Goal: Use online tool/utility: Use online tool/utility

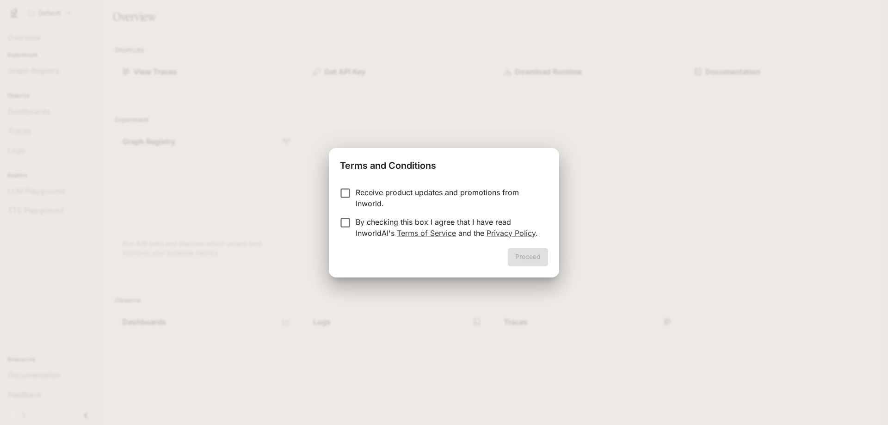
click at [395, 191] on p "Receive product updates and promotions from Inworld." at bounding box center [448, 198] width 185 height 22
click at [361, 220] on p "By checking this box I agree that I have read InworldAI's Terms of Service and …" at bounding box center [448, 227] width 185 height 22
click at [374, 195] on p "Receive product updates and promotions from Inworld." at bounding box center [448, 198] width 185 height 22
click at [533, 254] on button "Proceed" at bounding box center [528, 257] width 40 height 18
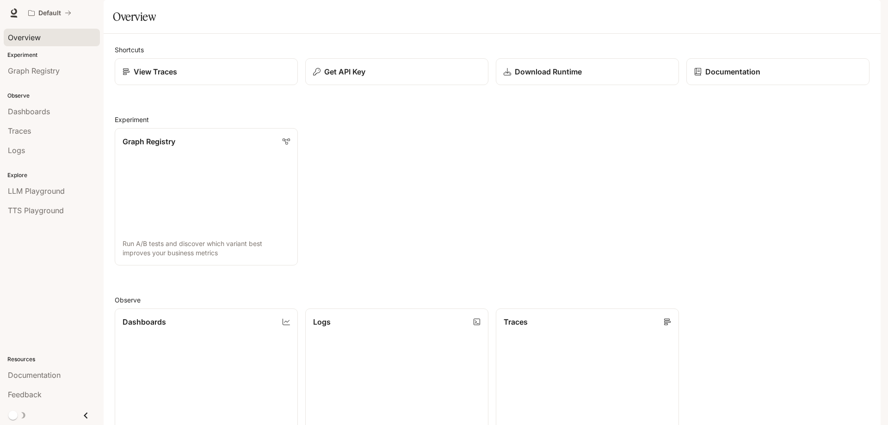
click at [39, 38] on span "Overview" at bounding box center [24, 37] width 33 height 11
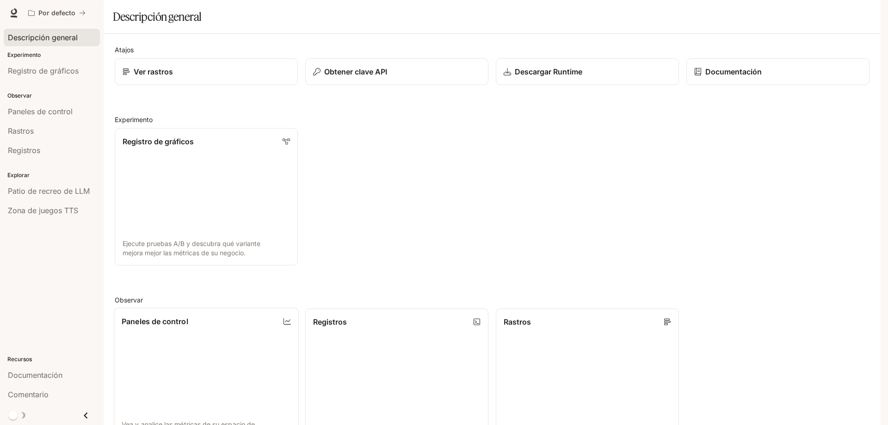
scroll to position [242, 0]
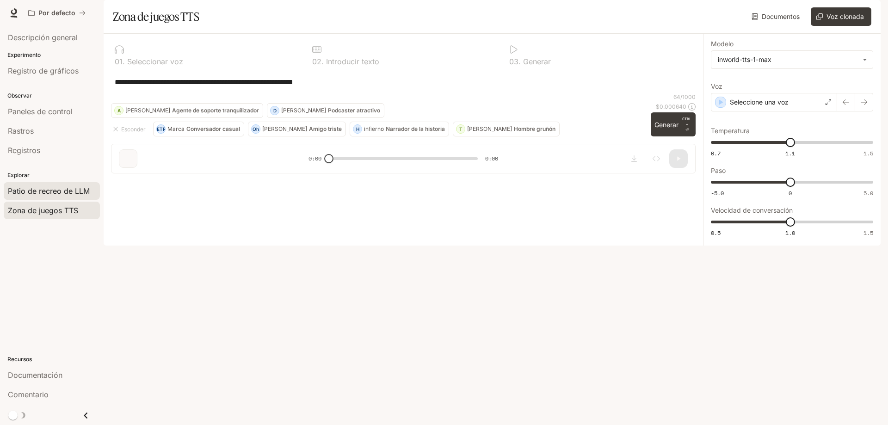
click at [26, 186] on font "Patio de recreo de LLM" at bounding box center [49, 190] width 82 height 9
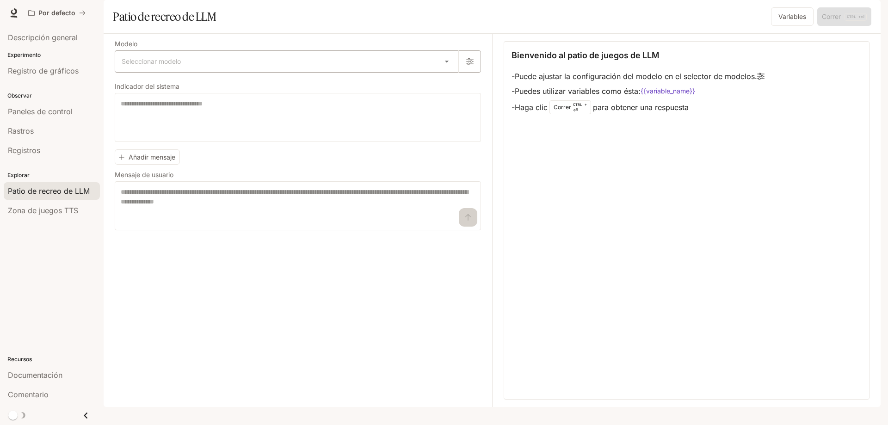
click at [431, 90] on body "Saltar al contenido principal Por defecto Documentación Documentación Portal De…" at bounding box center [444, 212] width 888 height 425
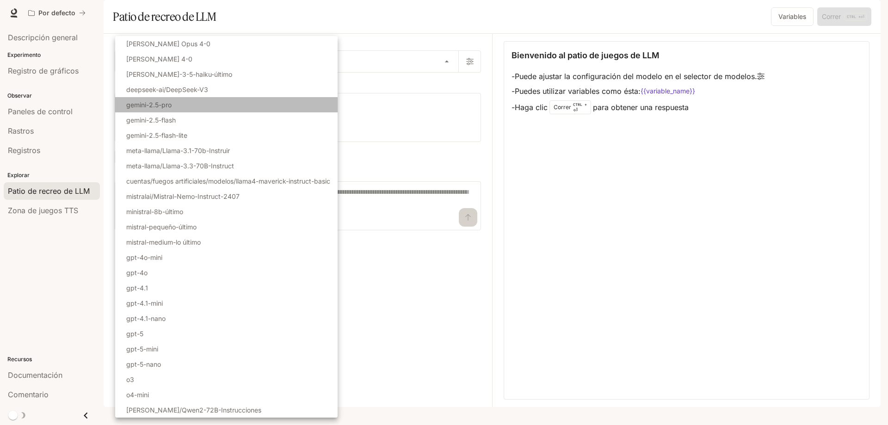
click at [207, 104] on li "gemini-2.5-pro" at bounding box center [226, 104] width 222 height 15
type input "**********"
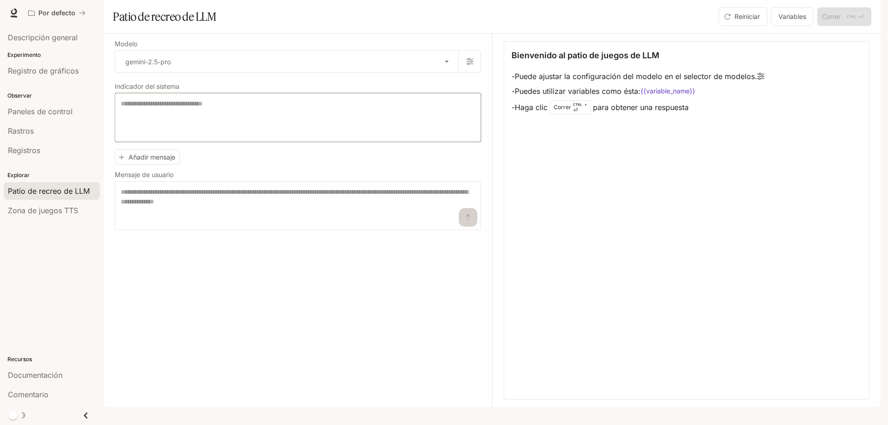
click at [168, 125] on textarea at bounding box center [298, 117] width 354 height 37
click at [130, 24] on font "Patio de recreo de LLM" at bounding box center [164, 17] width 103 height 14
drag, startPoint x: 130, startPoint y: 45, endPoint x: 198, endPoint y: 41, distance: 68.1
click at [198, 24] on font "Patio de recreo de LLM" at bounding box center [164, 17] width 103 height 14
copy font "Patio de recreo de LLM"
